Goal: Task Accomplishment & Management: Complete application form

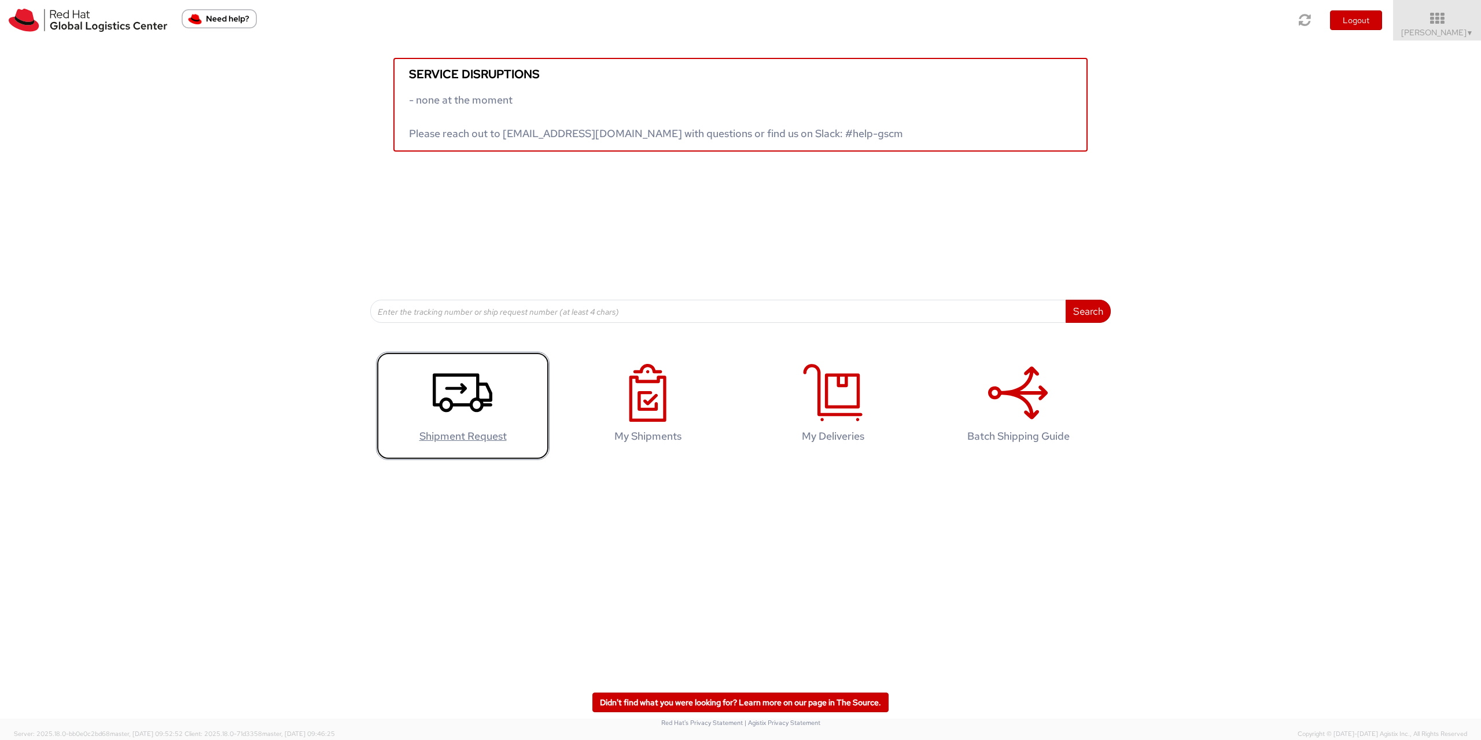
click at [469, 380] on icon at bounding box center [463, 393] width 60 height 58
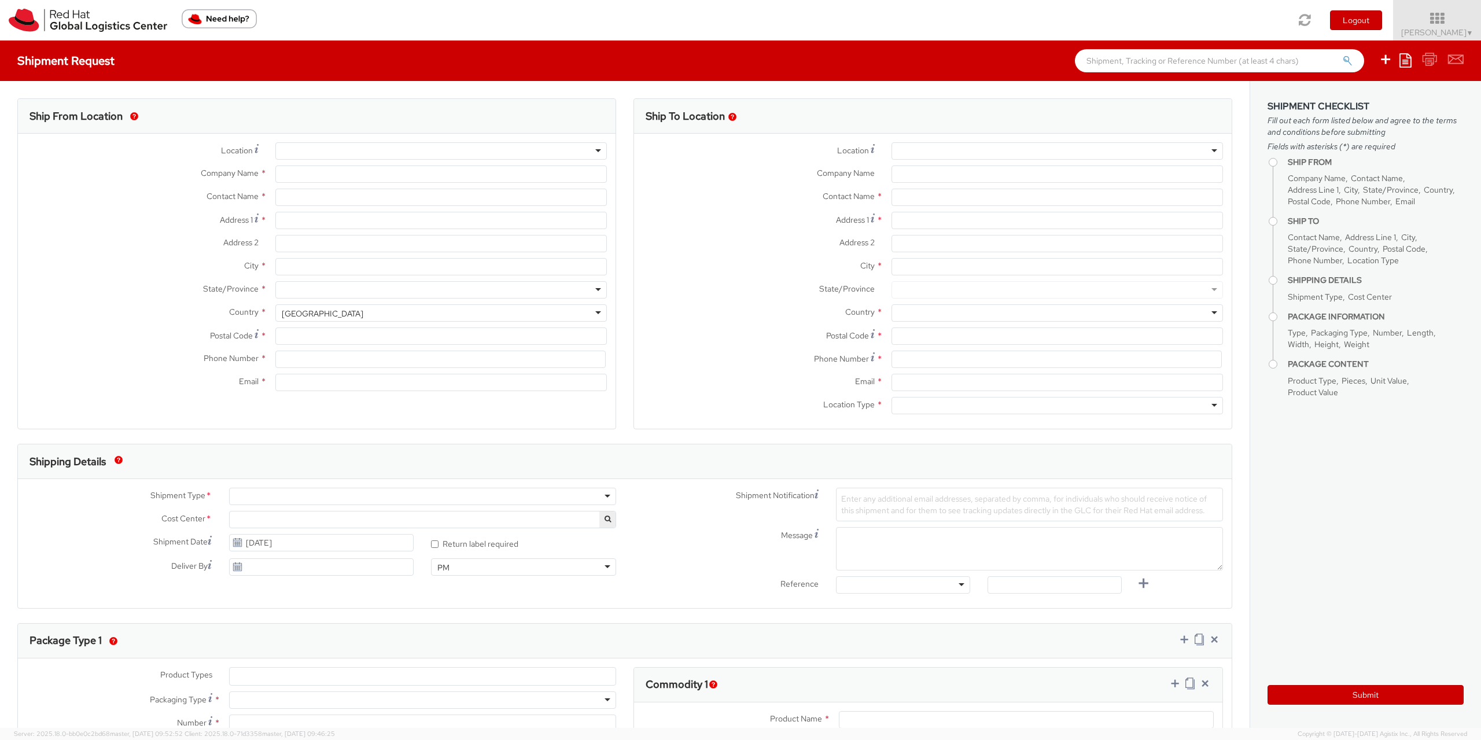
select select "901"
select select
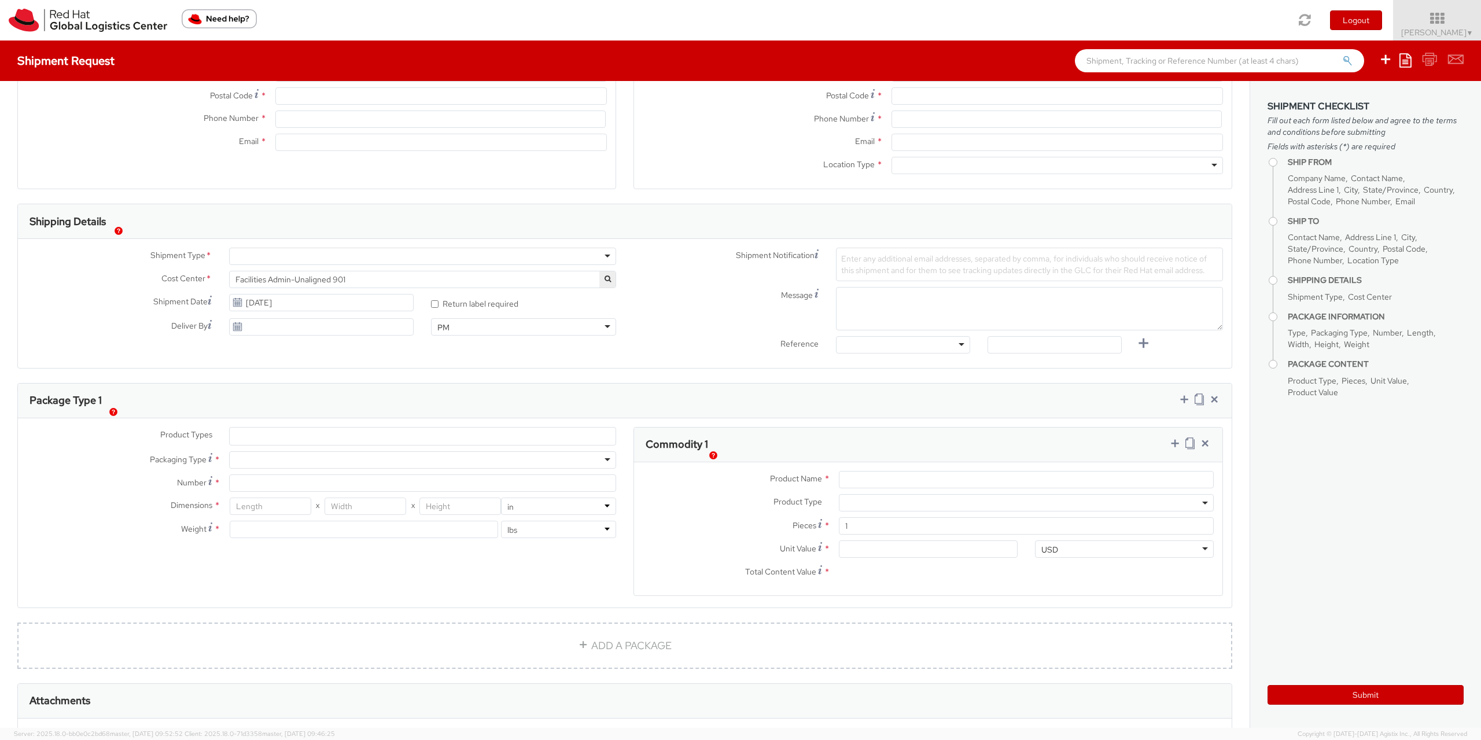
scroll to position [250, 0]
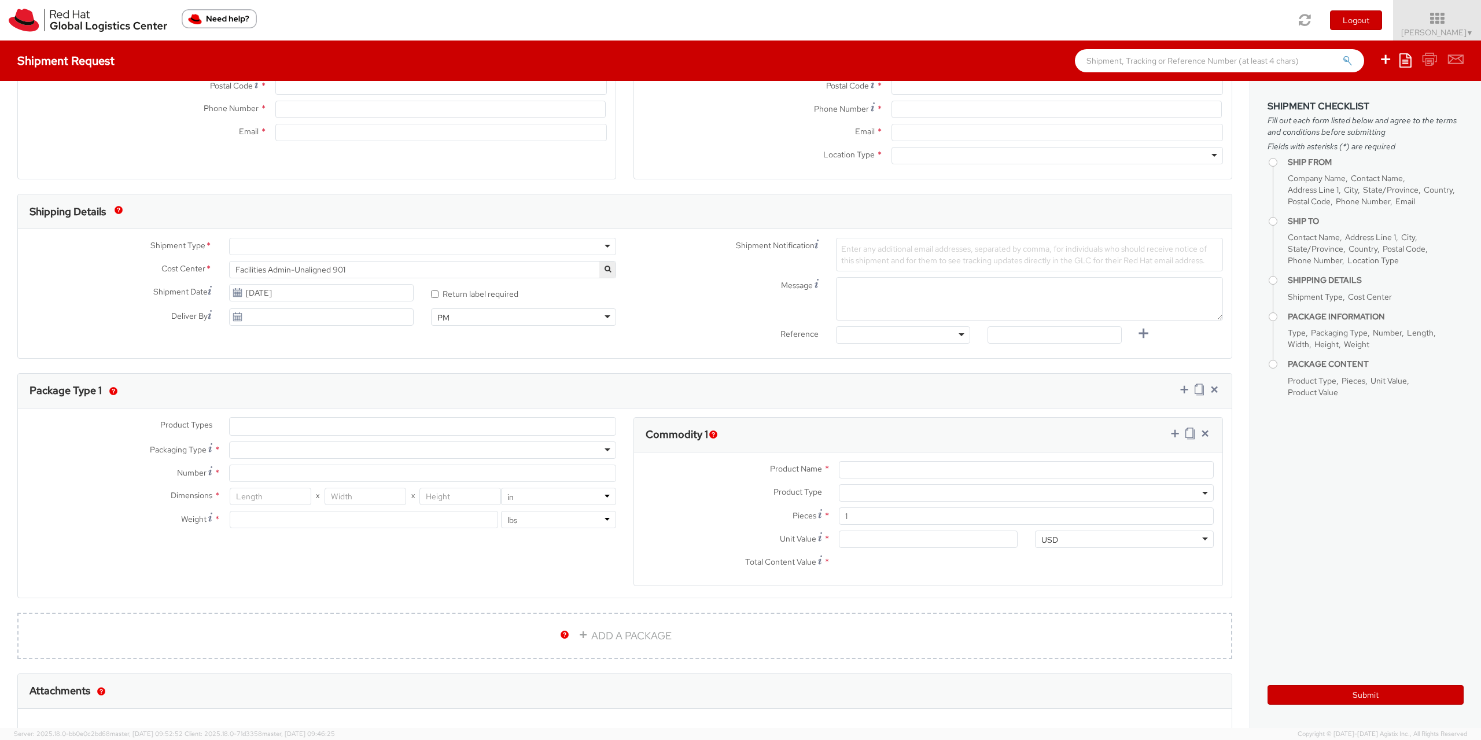
type input "Red Hat Czech s.r.o."
type input "[PERSON_NAME]"
type input "Purkynova 665/115"
type input "[GEOGRAPHIC_DATA]"
type input "621 00"
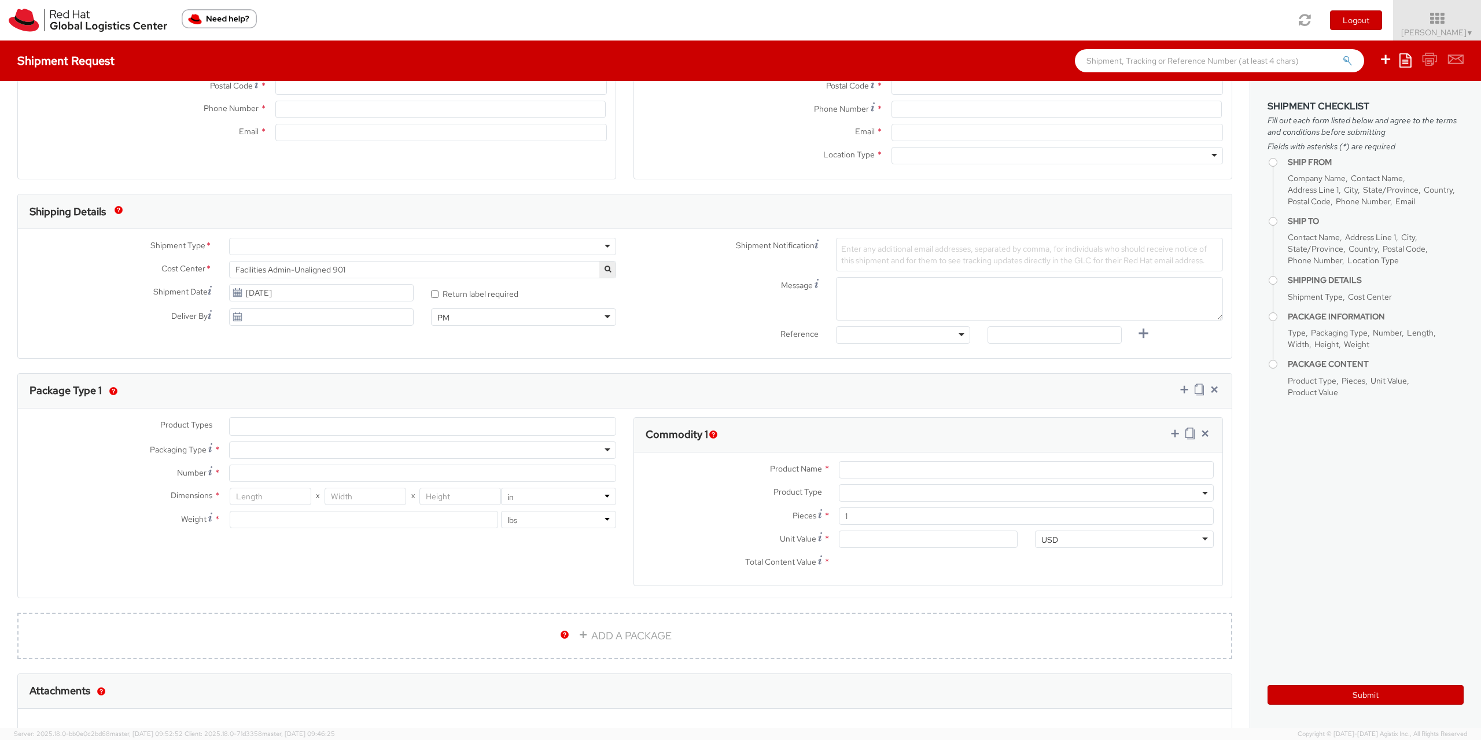
type input "420722077148"
type input "[EMAIL_ADDRESS][DOMAIN_NAME]"
select select "CM"
select select "KGS"
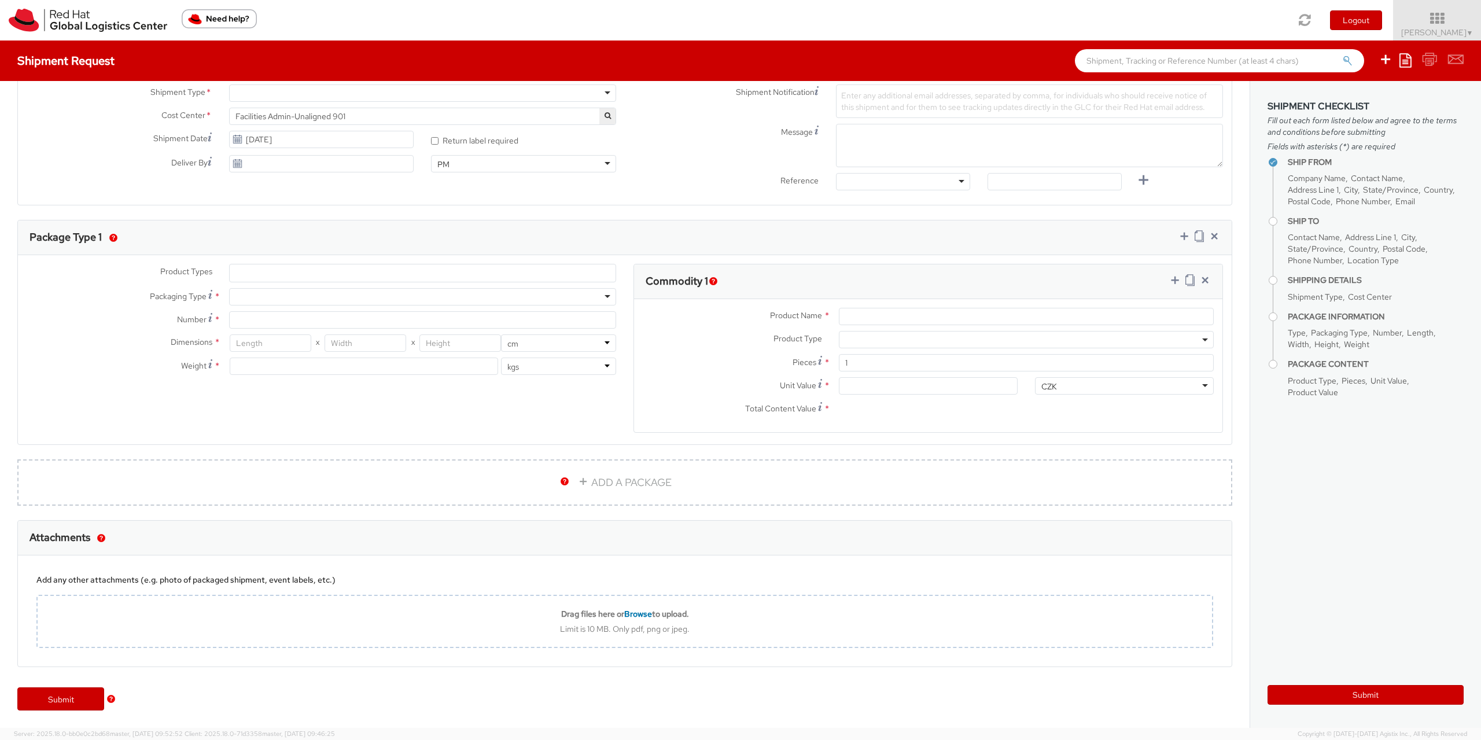
scroll to position [0, 0]
